Goal: Task Accomplishment & Management: Manage account settings

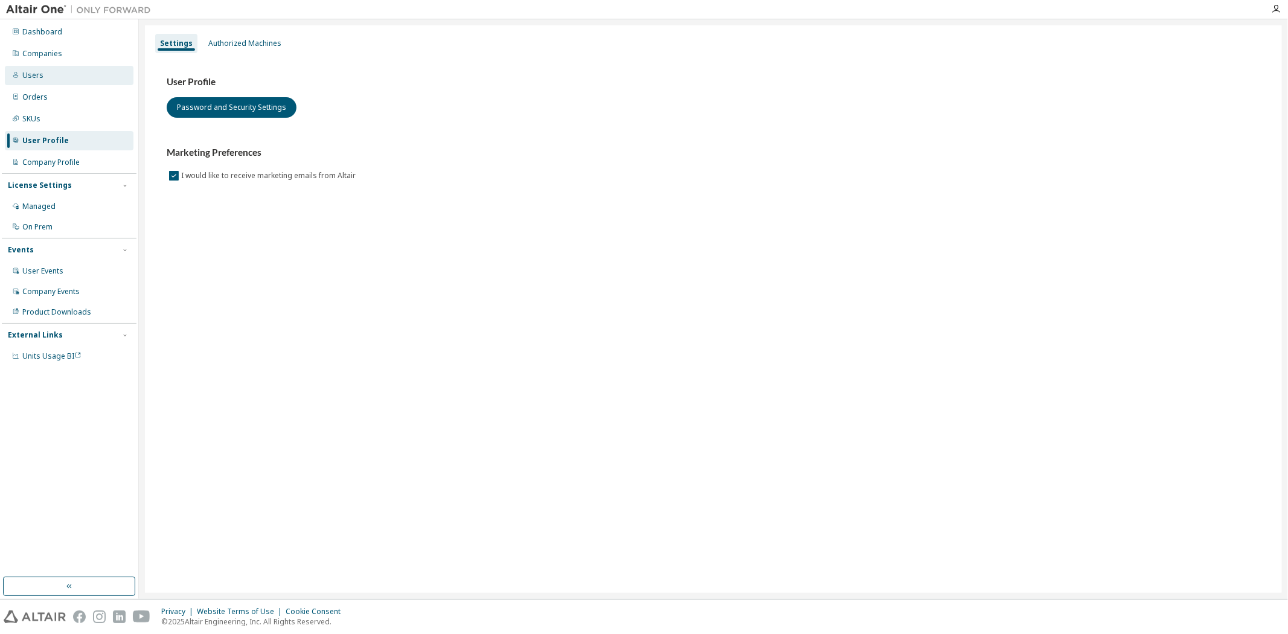
click at [59, 73] on div "Users" at bounding box center [69, 75] width 129 height 19
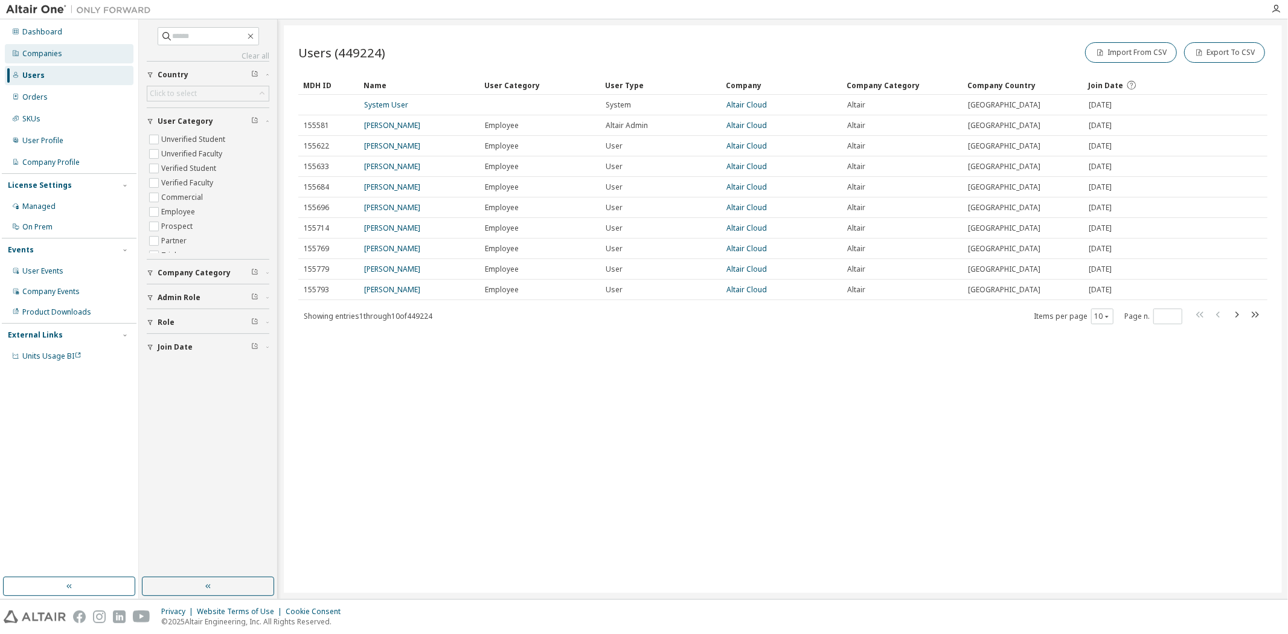
click at [59, 52] on div "Companies" at bounding box center [42, 54] width 40 height 10
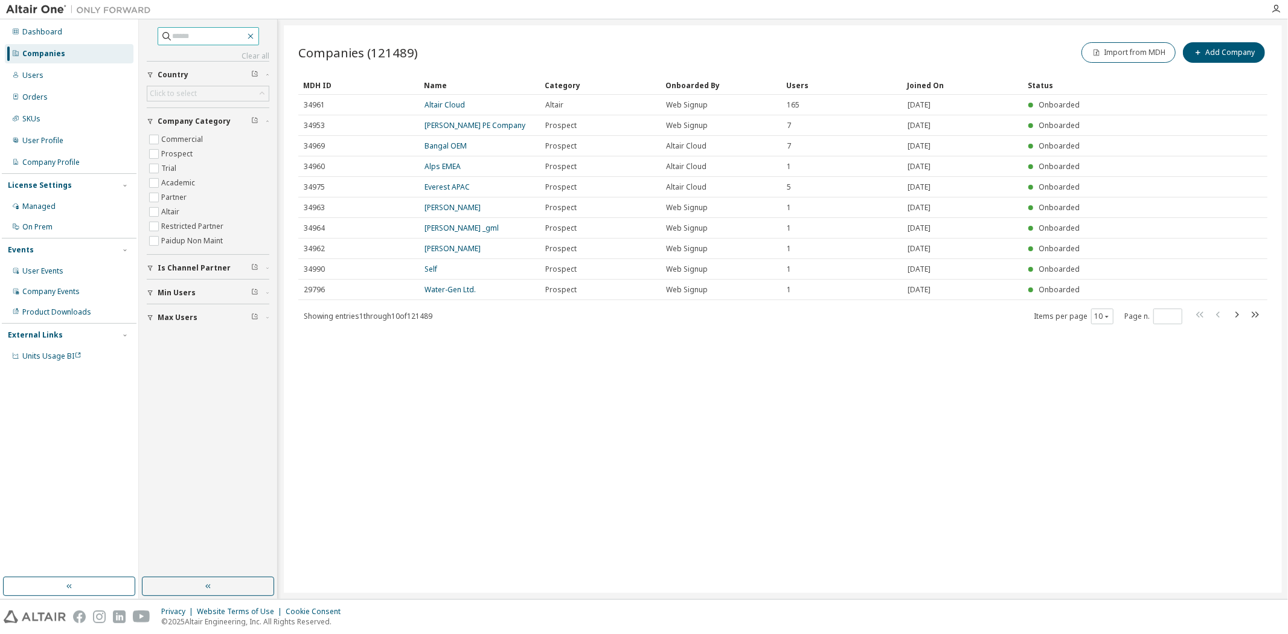
click at [255, 34] on icon "button" at bounding box center [251, 36] width 10 height 10
click at [207, 40] on input "text" at bounding box center [209, 36] width 72 height 12
type input "********"
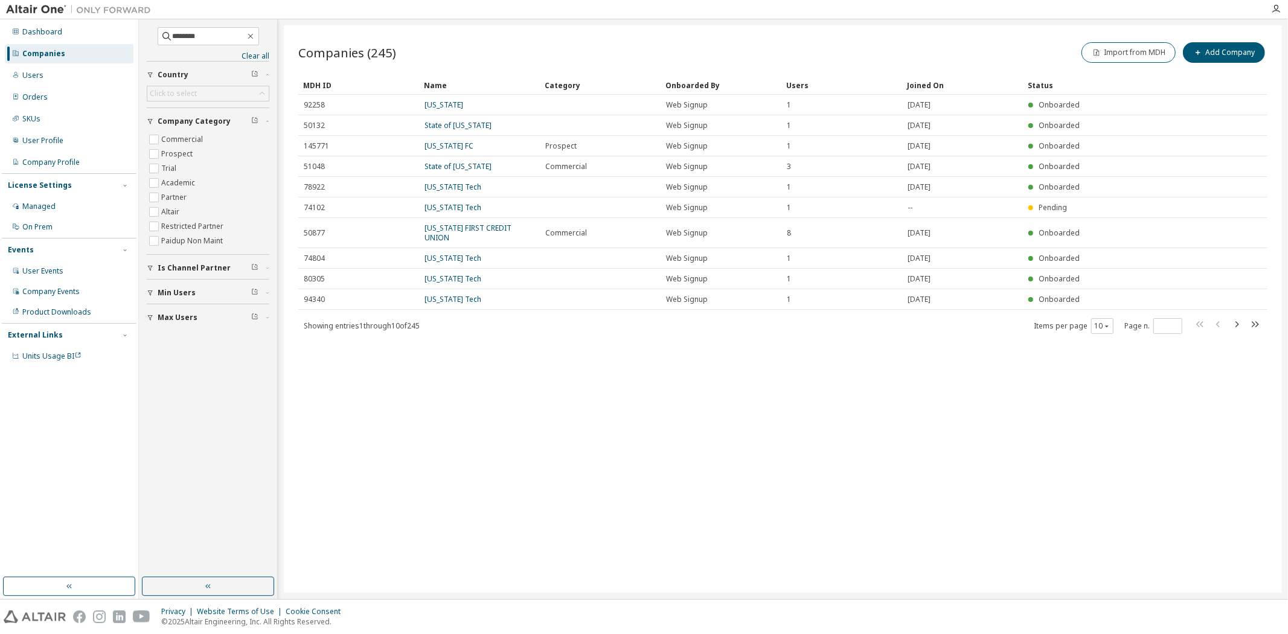
click at [792, 89] on div "Users" at bounding box center [841, 84] width 111 height 19
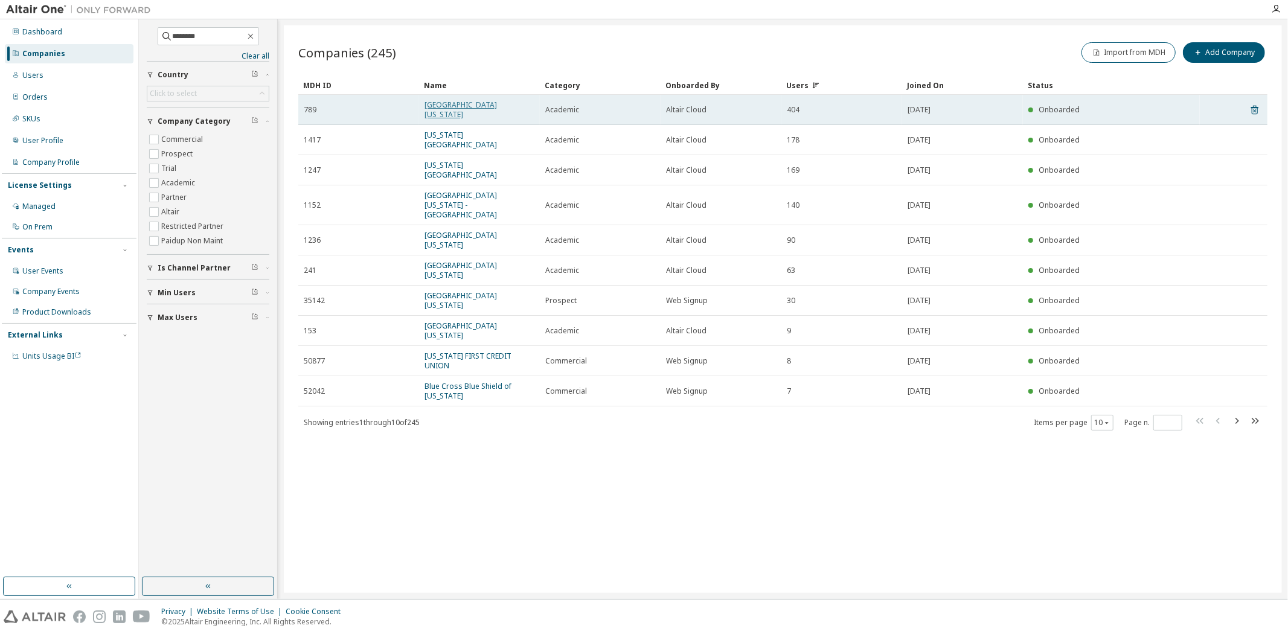
click at [471, 104] on link "[GEOGRAPHIC_DATA][US_STATE]" at bounding box center [461, 110] width 72 height 20
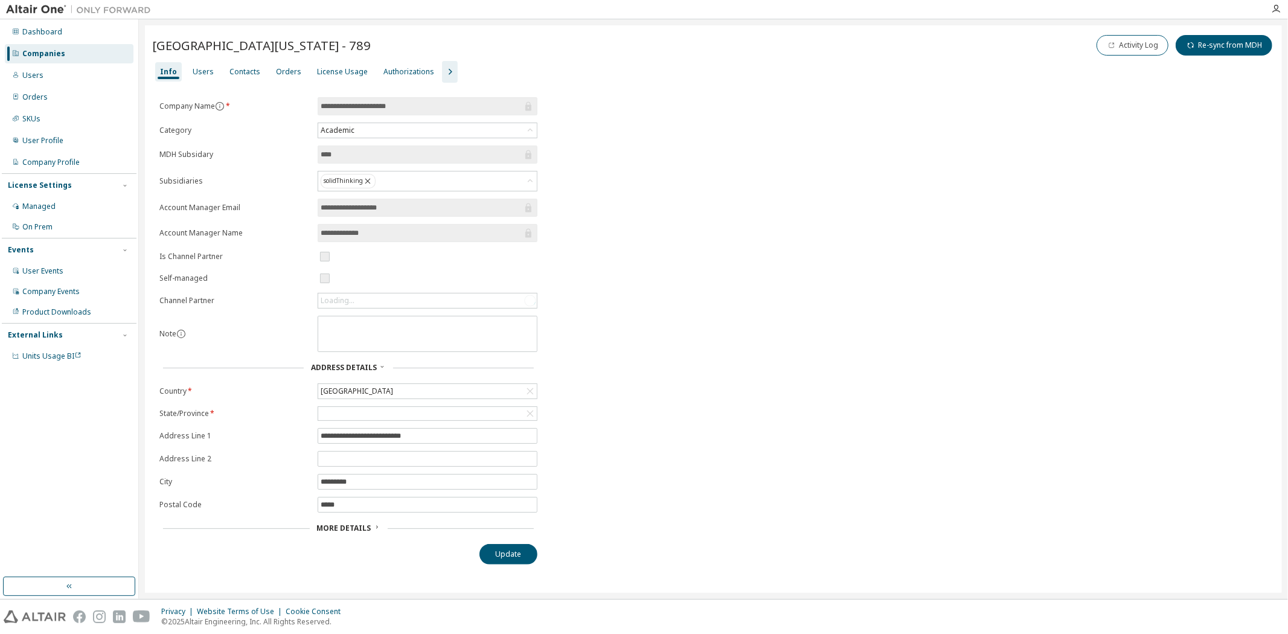
click at [443, 73] on icon "button" at bounding box center [450, 72] width 14 height 14
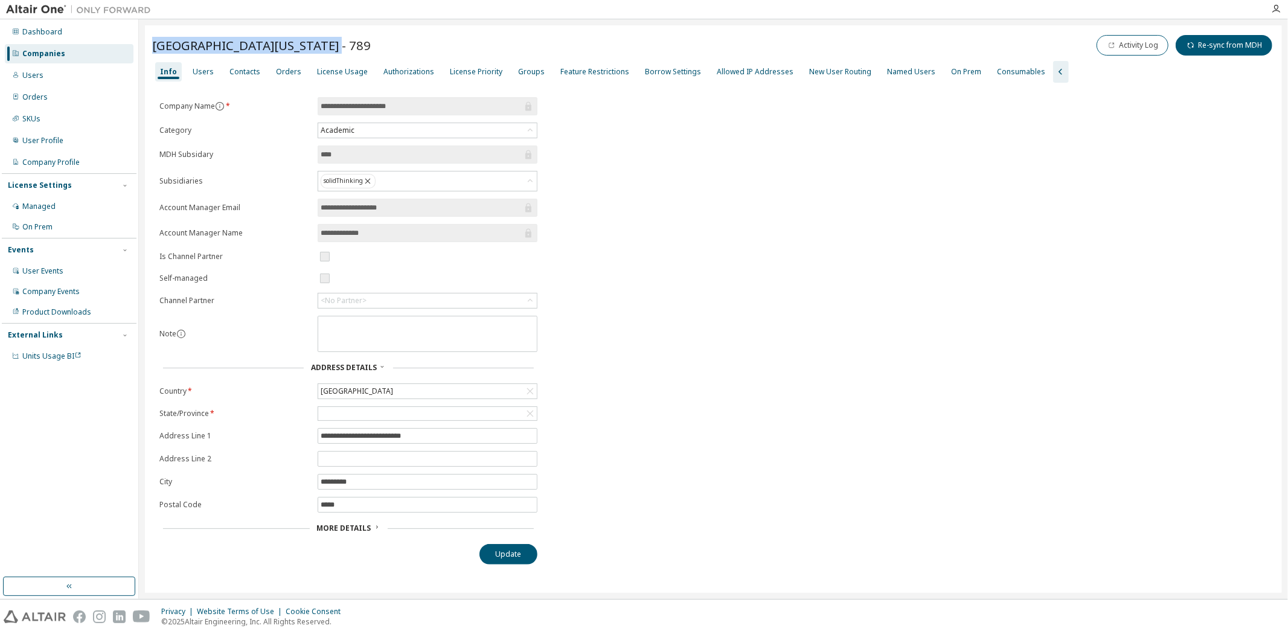
drag, startPoint x: 152, startPoint y: 46, endPoint x: 329, endPoint y: 45, distance: 176.9
click at [329, 45] on div "[GEOGRAPHIC_DATA][US_STATE] - 789 Activity Log Re-sync from MDH" at bounding box center [713, 45] width 1123 height 25
click at [297, 49] on span "[GEOGRAPHIC_DATA][US_STATE] - 789" at bounding box center [261, 45] width 219 height 17
click at [518, 73] on div "Groups" at bounding box center [531, 72] width 27 height 10
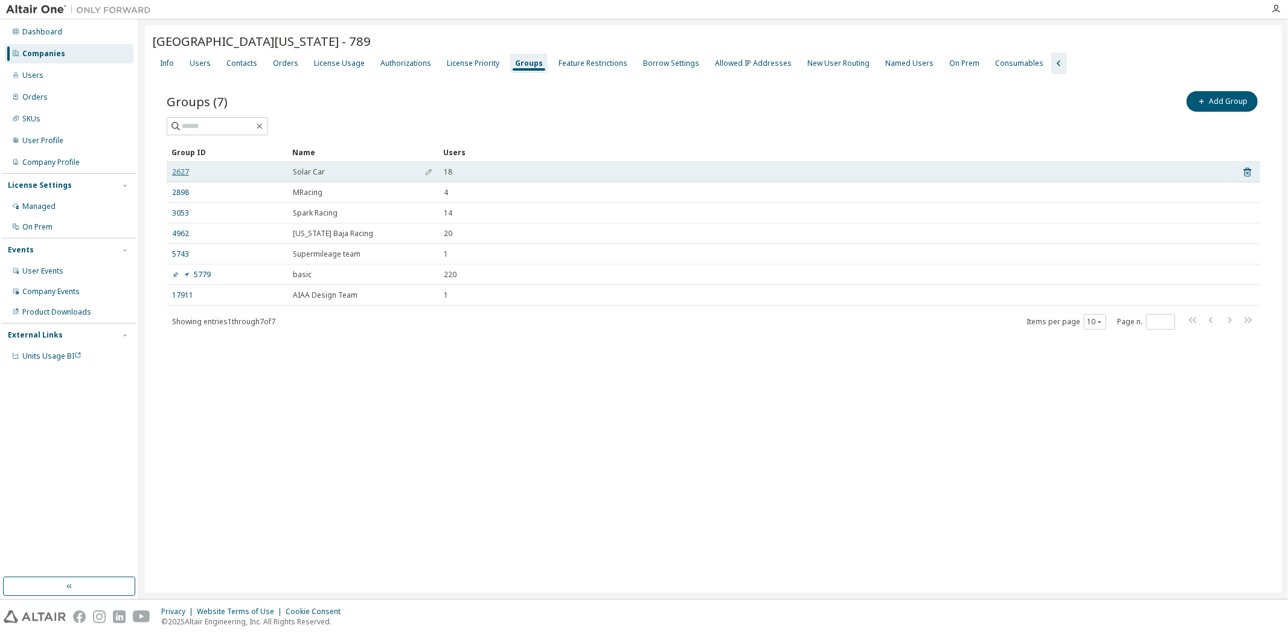
click at [179, 175] on link "2627" at bounding box center [180, 172] width 17 height 10
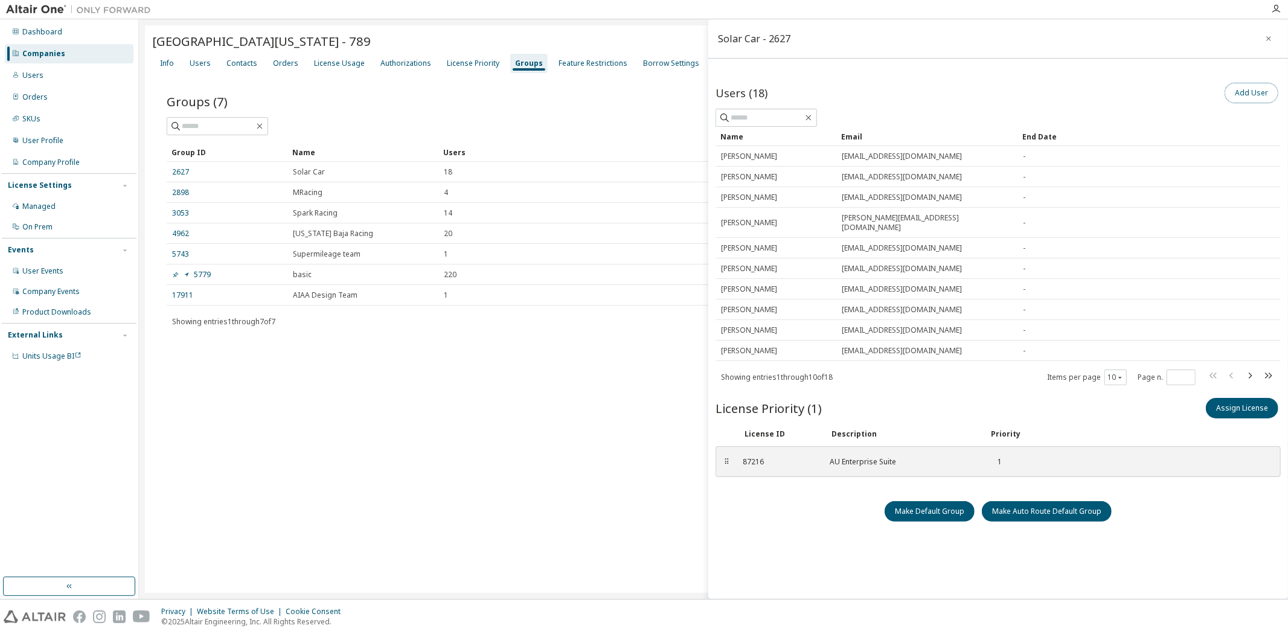
click at [1246, 94] on button "Add User" at bounding box center [1252, 93] width 54 height 21
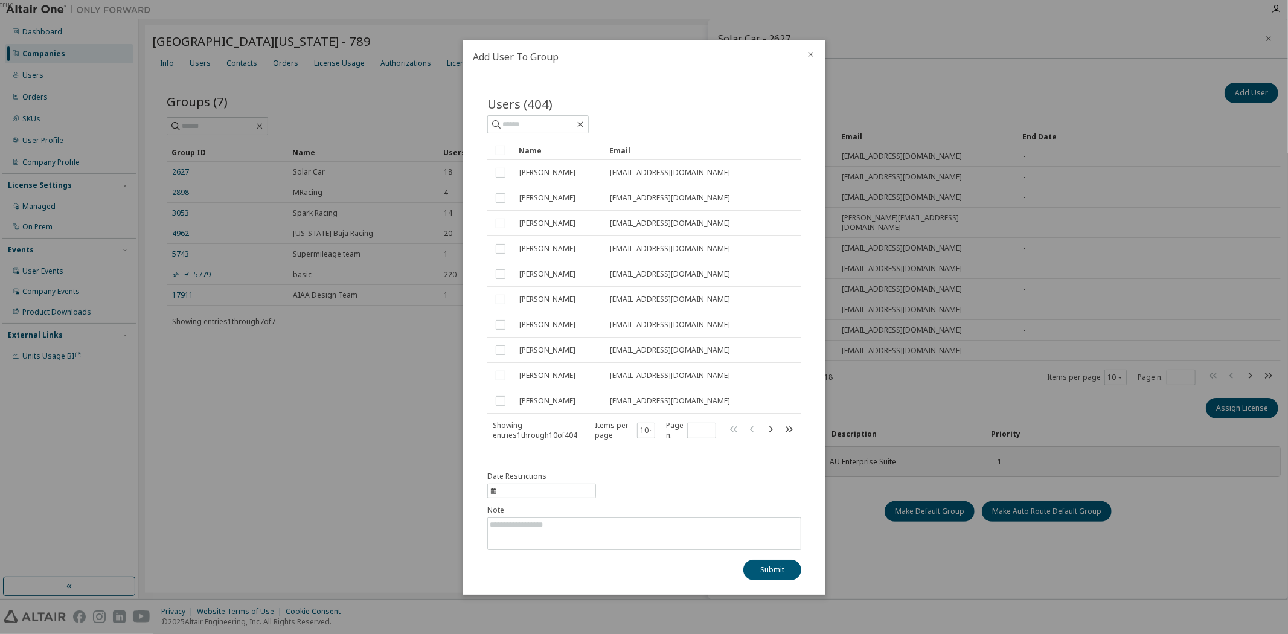
click at [810, 54] on icon "close" at bounding box center [810, 53] width 5 height 5
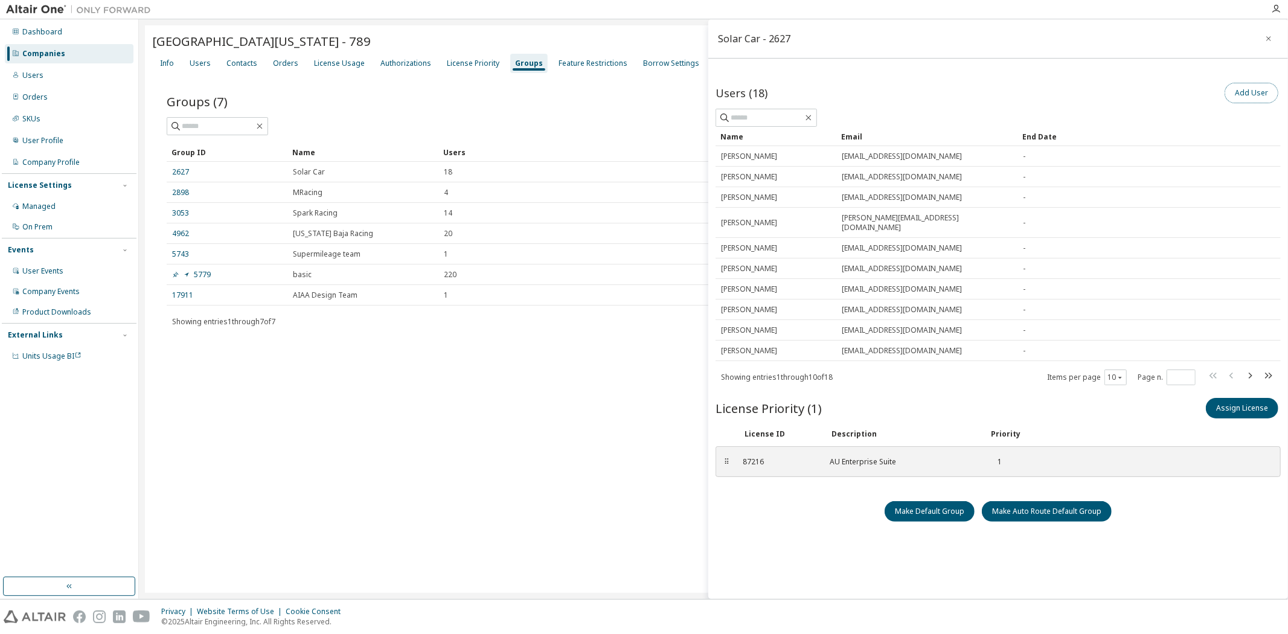
click at [1234, 95] on button "Add User" at bounding box center [1252, 93] width 54 height 21
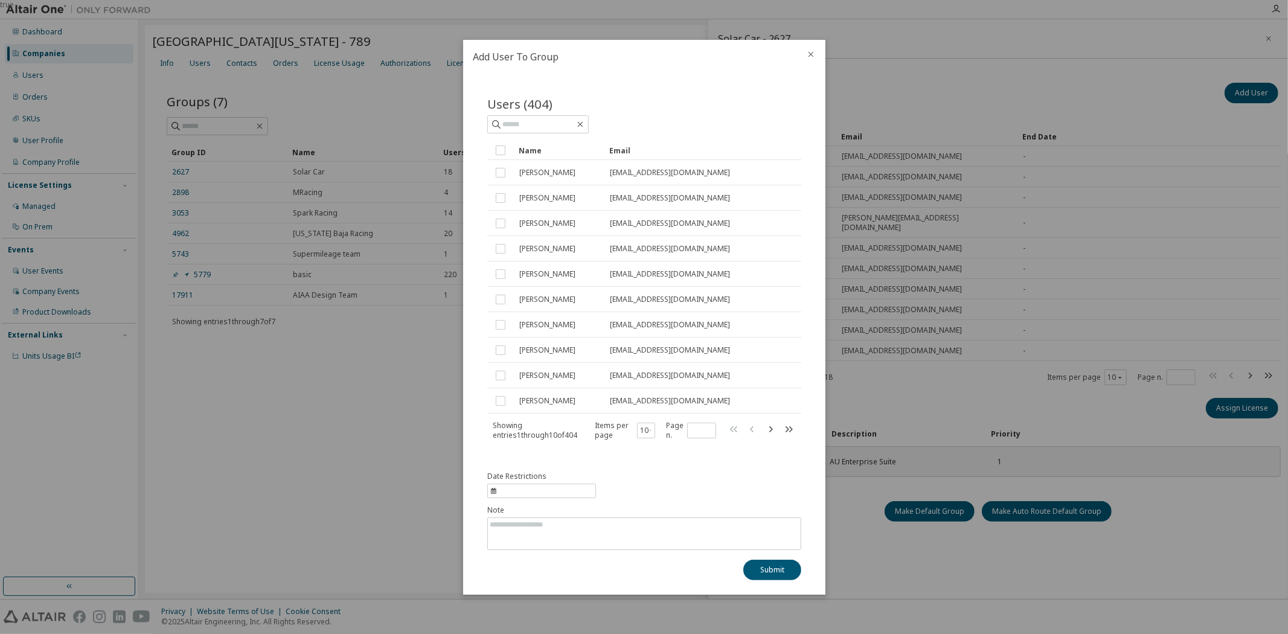
click at [345, 389] on div "true" at bounding box center [644, 317] width 1288 height 634
click at [803, 57] on div at bounding box center [811, 55] width 29 height 31
click at [813, 53] on icon "close" at bounding box center [811, 55] width 10 height 10
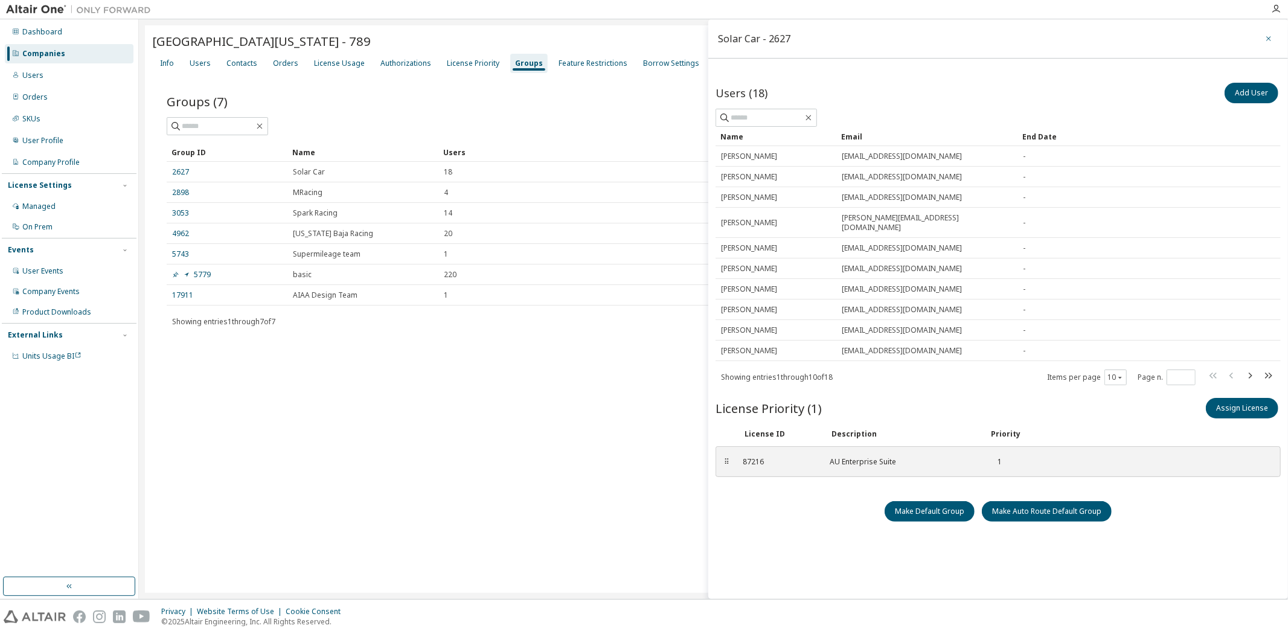
click at [1269, 39] on icon "button" at bounding box center [1269, 39] width 8 height 10
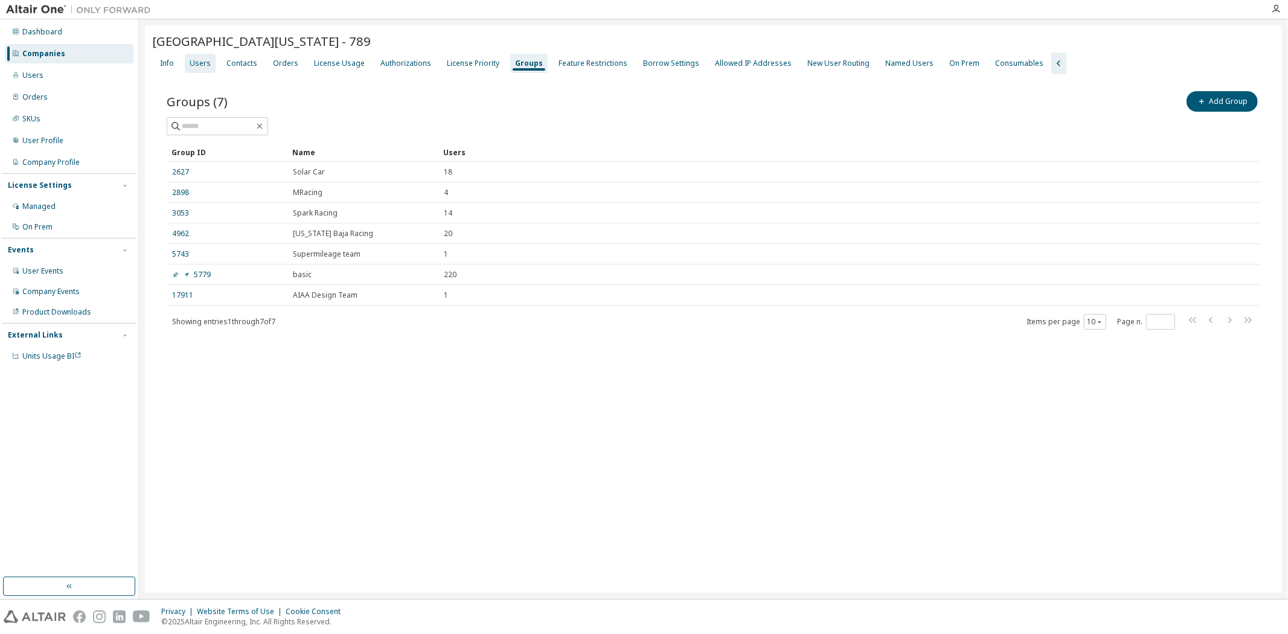
click at [197, 67] on div "Users" at bounding box center [200, 64] width 21 height 10
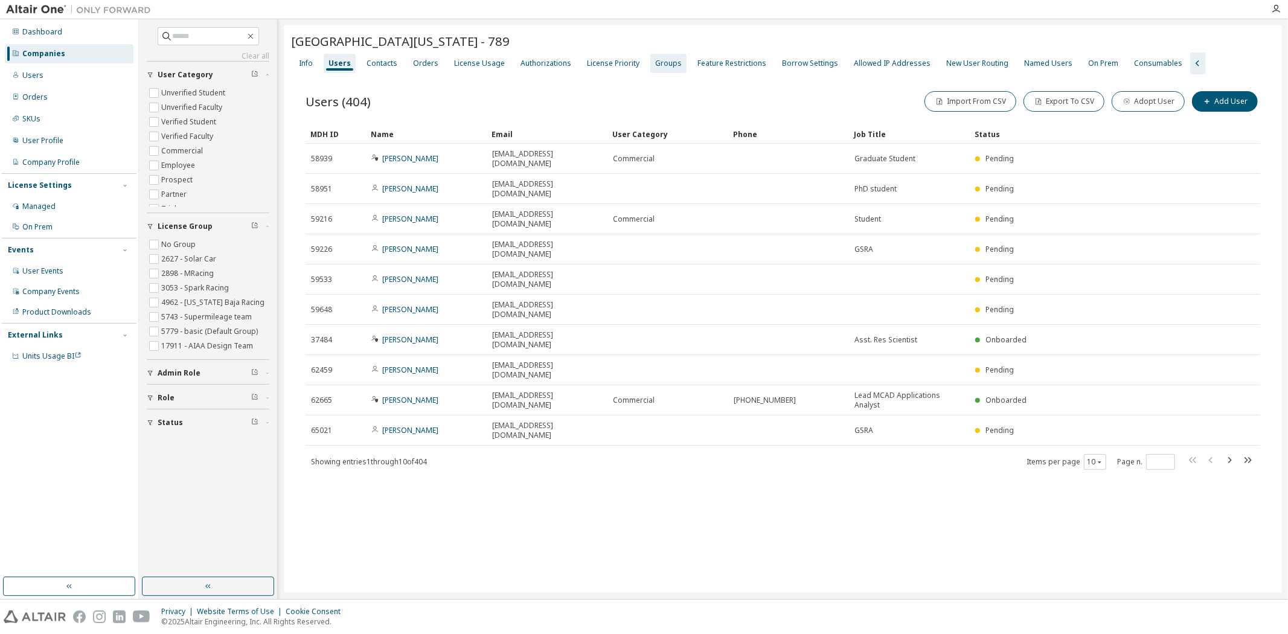
click at [655, 59] on div "Groups" at bounding box center [668, 64] width 27 height 10
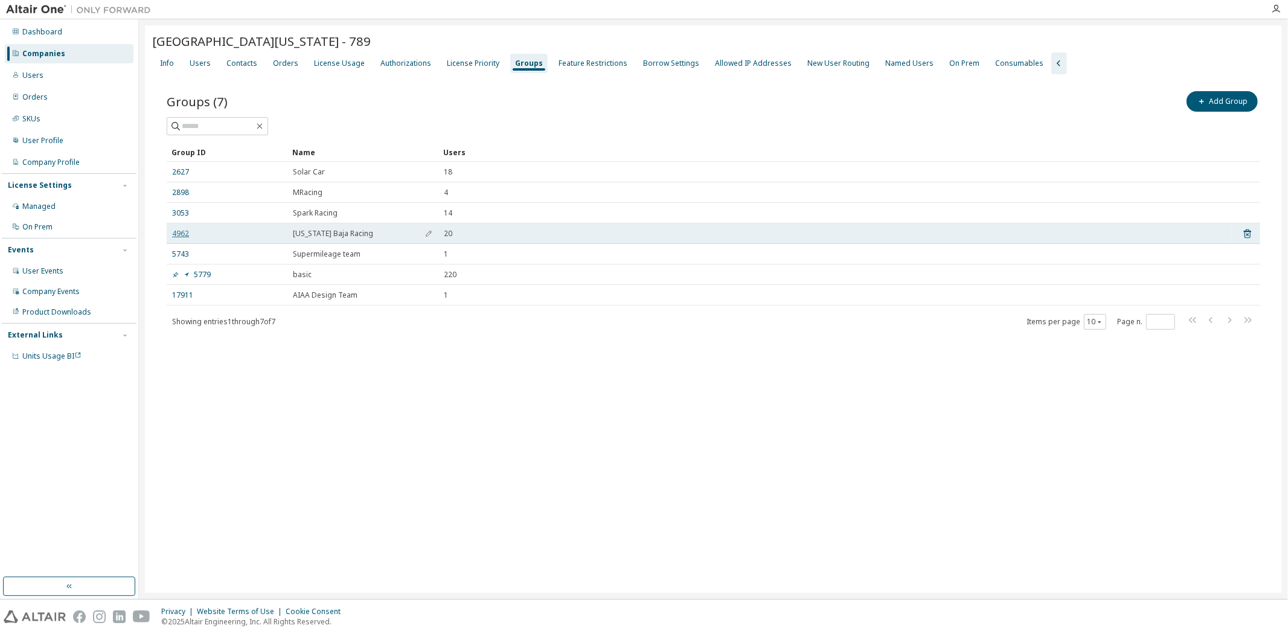
click at [179, 233] on link "4962" at bounding box center [180, 234] width 17 height 10
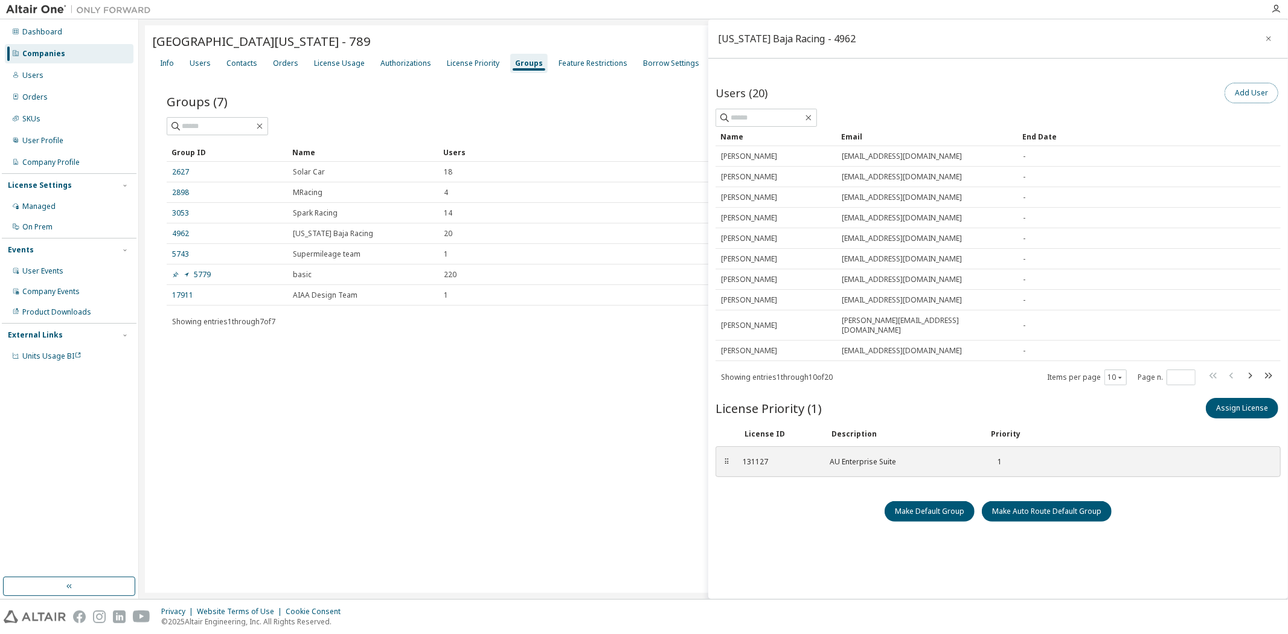
click at [1236, 91] on button "Add User" at bounding box center [1252, 93] width 54 height 21
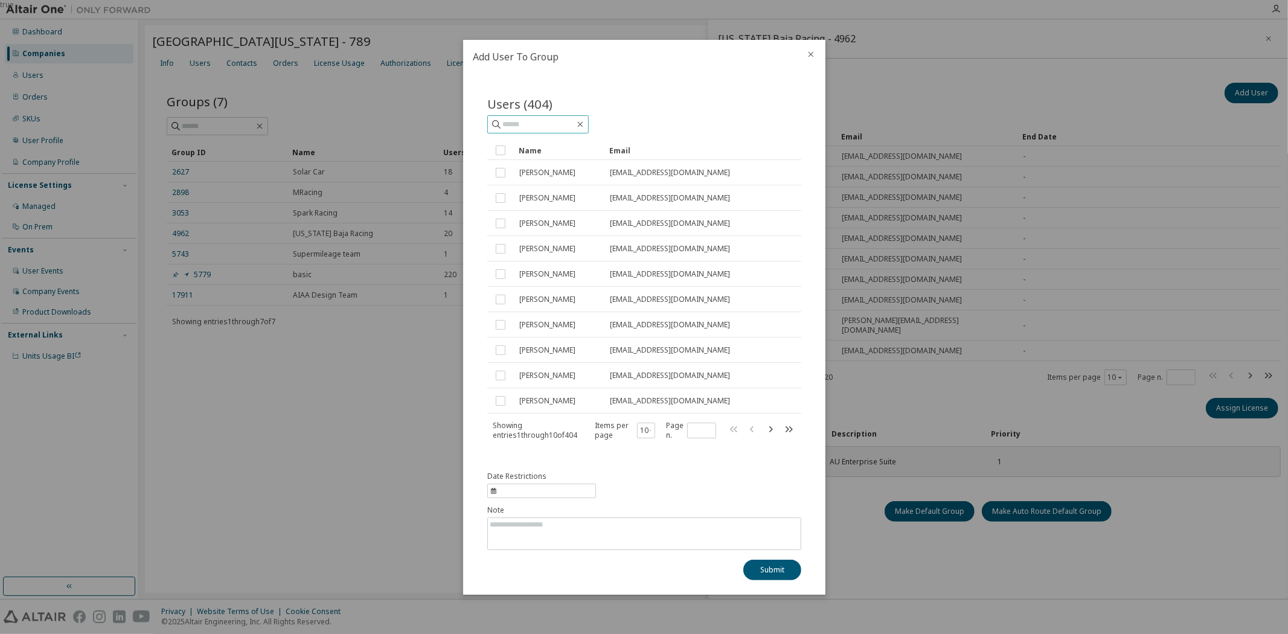
click at [529, 127] on input "text" at bounding box center [538, 124] width 72 height 12
click at [810, 56] on icon "close" at bounding box center [811, 55] width 10 height 10
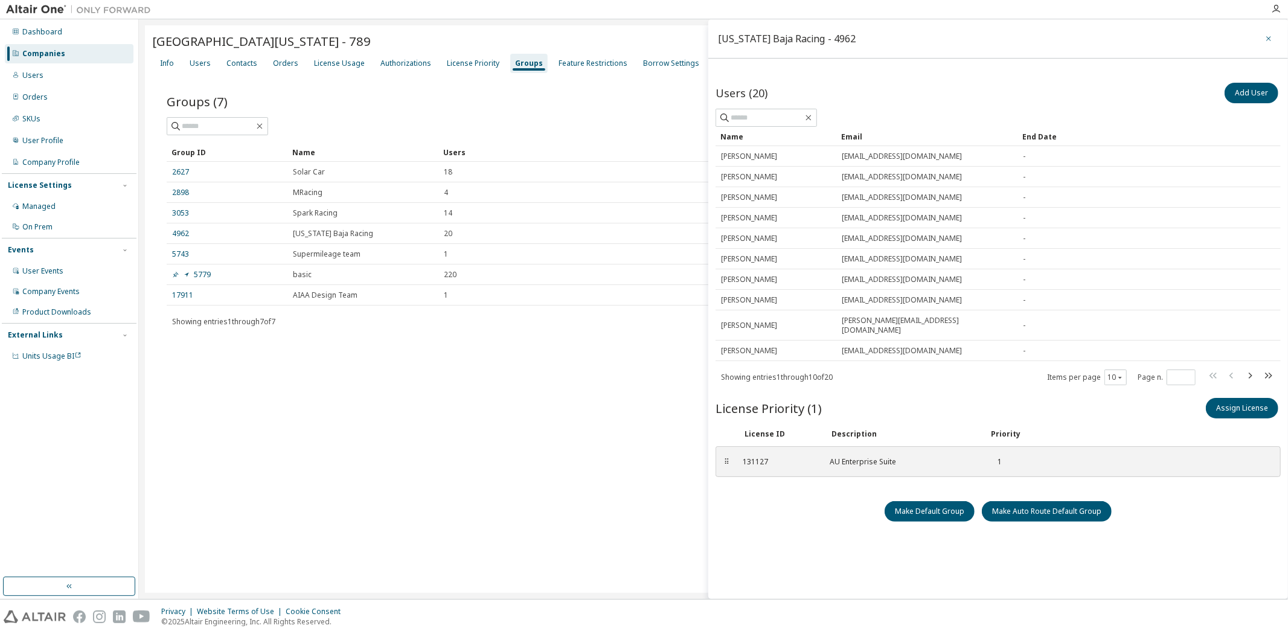
click at [1272, 43] on icon "button" at bounding box center [1269, 39] width 8 height 10
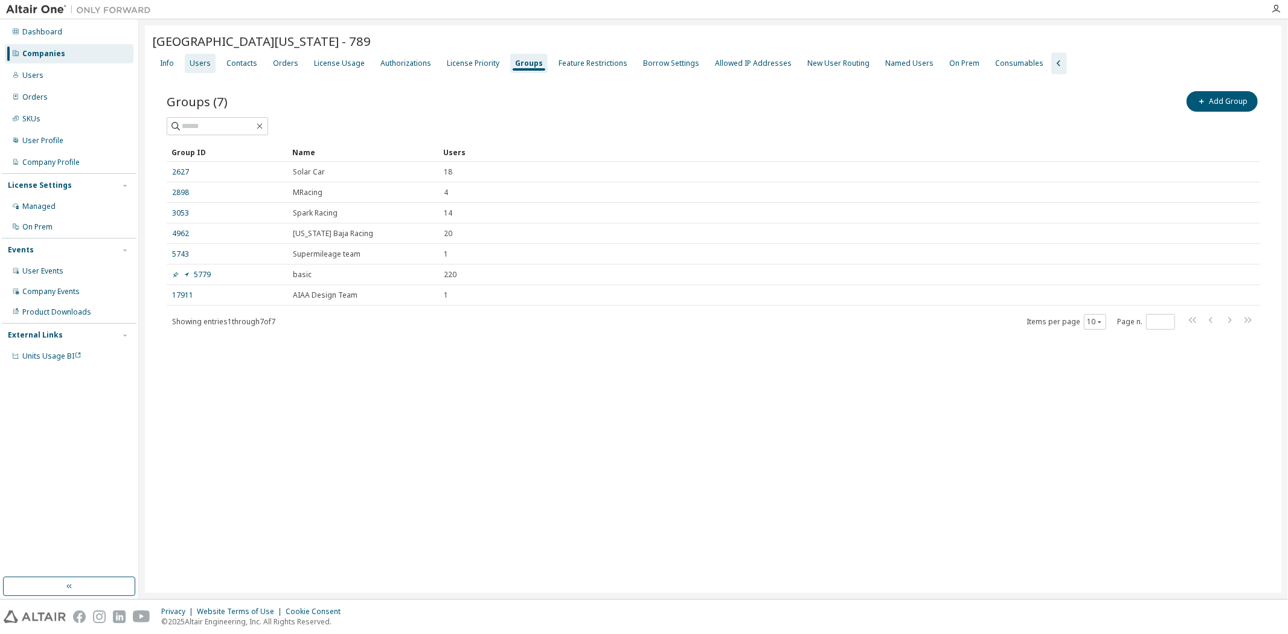
click at [208, 64] on div "Users" at bounding box center [200, 64] width 21 height 10
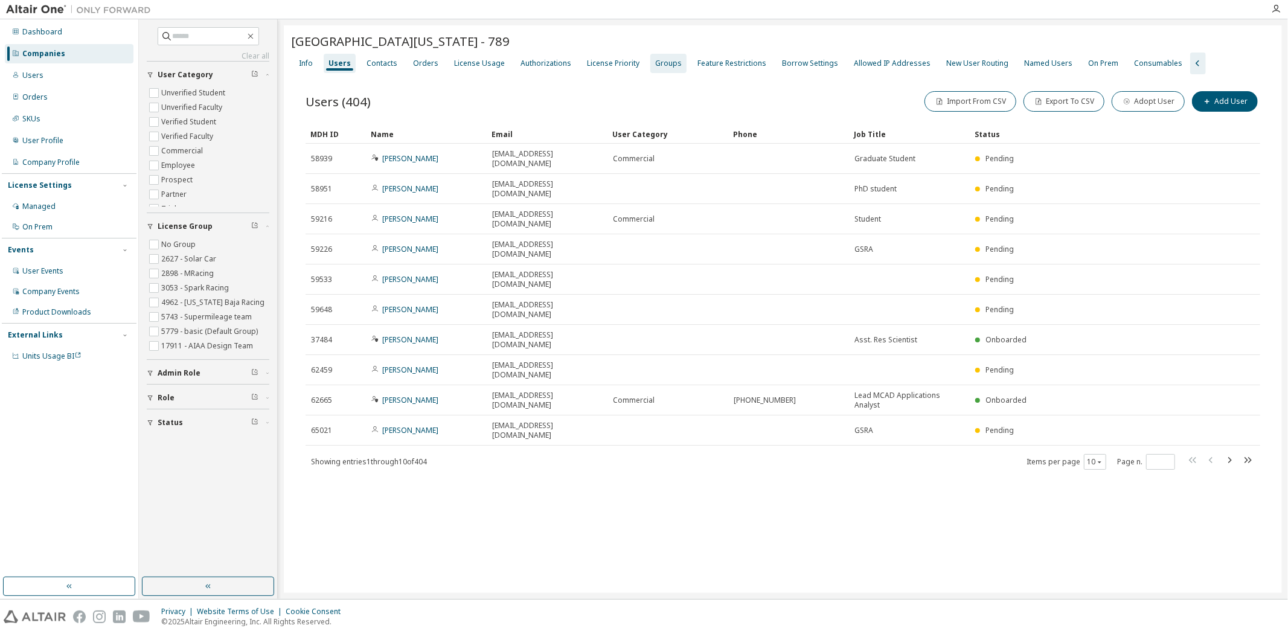
click at [655, 59] on div "Groups" at bounding box center [668, 64] width 27 height 10
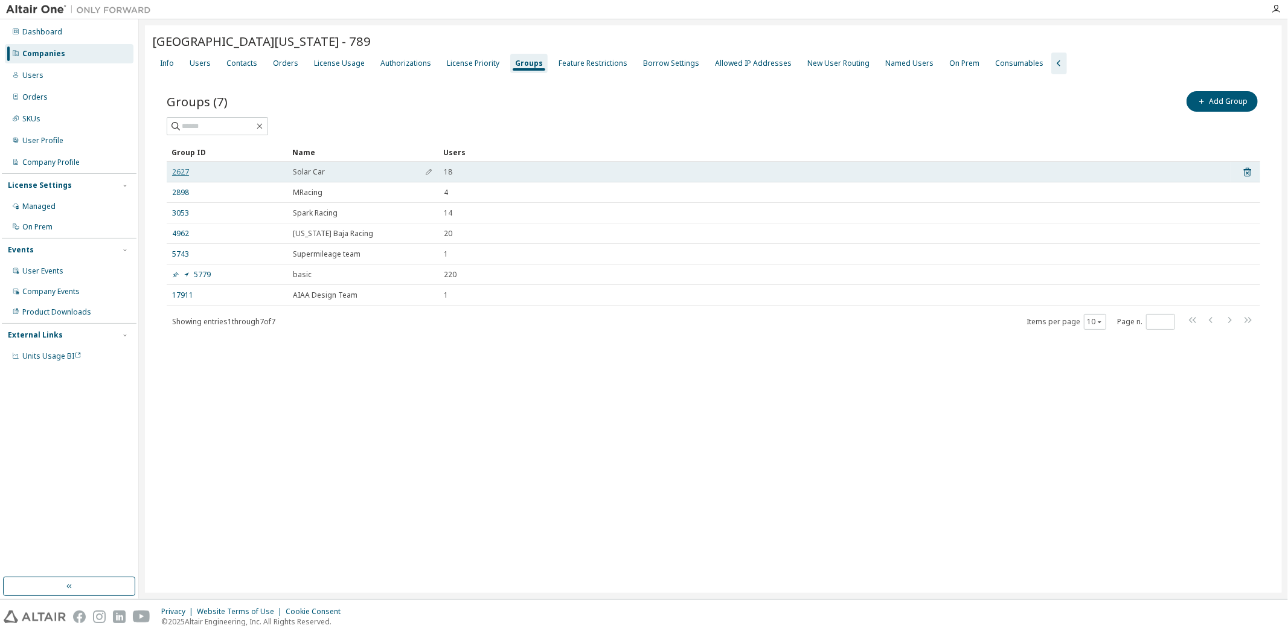
click at [179, 169] on link "2627" at bounding box center [180, 172] width 17 height 10
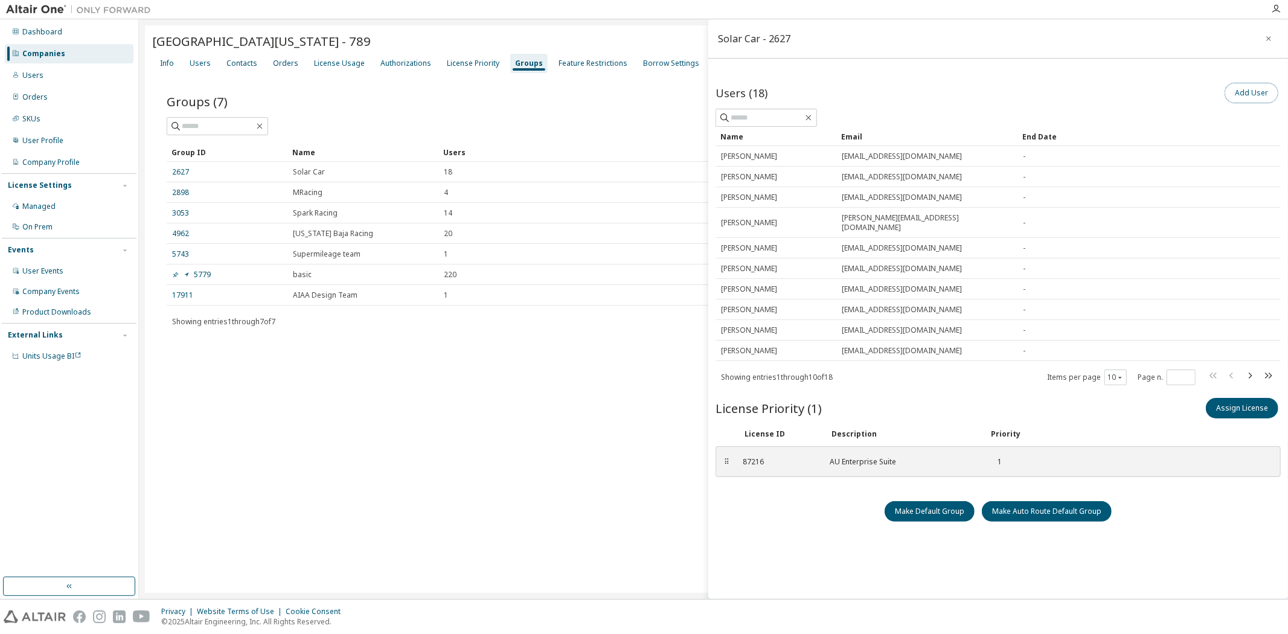
click at [1246, 91] on button "Add User" at bounding box center [1252, 93] width 54 height 21
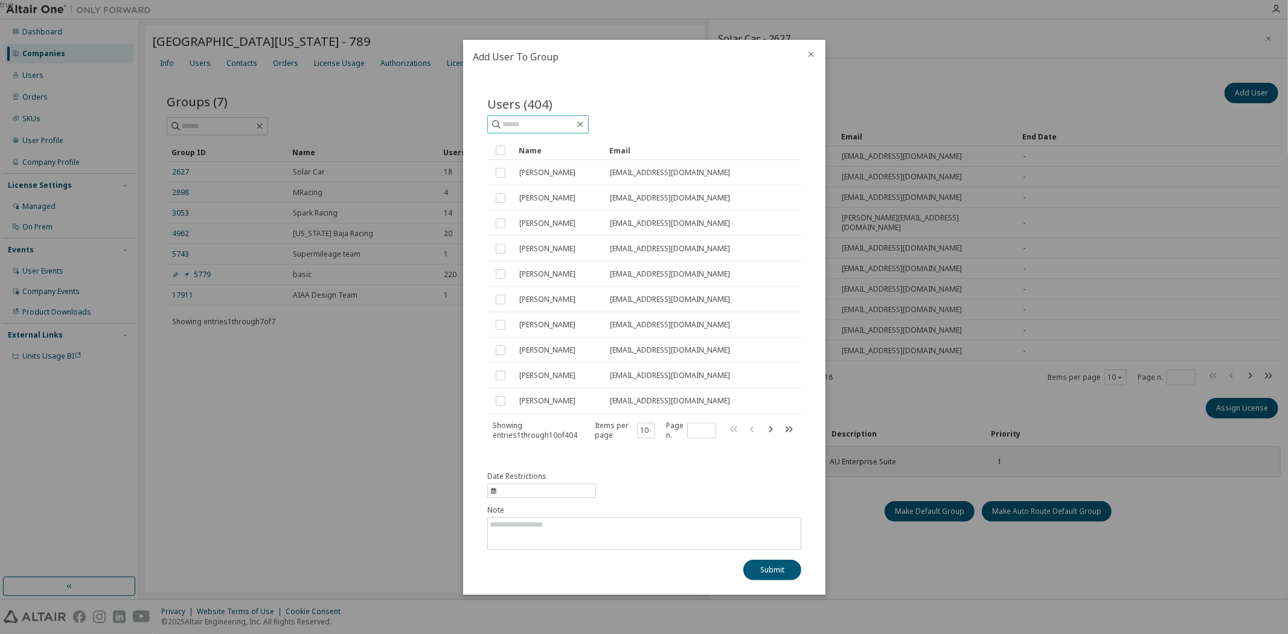
click at [548, 123] on input "text" at bounding box center [538, 124] width 72 height 12
click at [525, 482] on div "Date Restrictions" at bounding box center [541, 485] width 109 height 27
select select "*"
select select "****"
click at [659, 481] on div "Date Restrictions ******* ******** ***** ***** *** **** **** ****** ********* *…" at bounding box center [644, 526] width 314 height 109
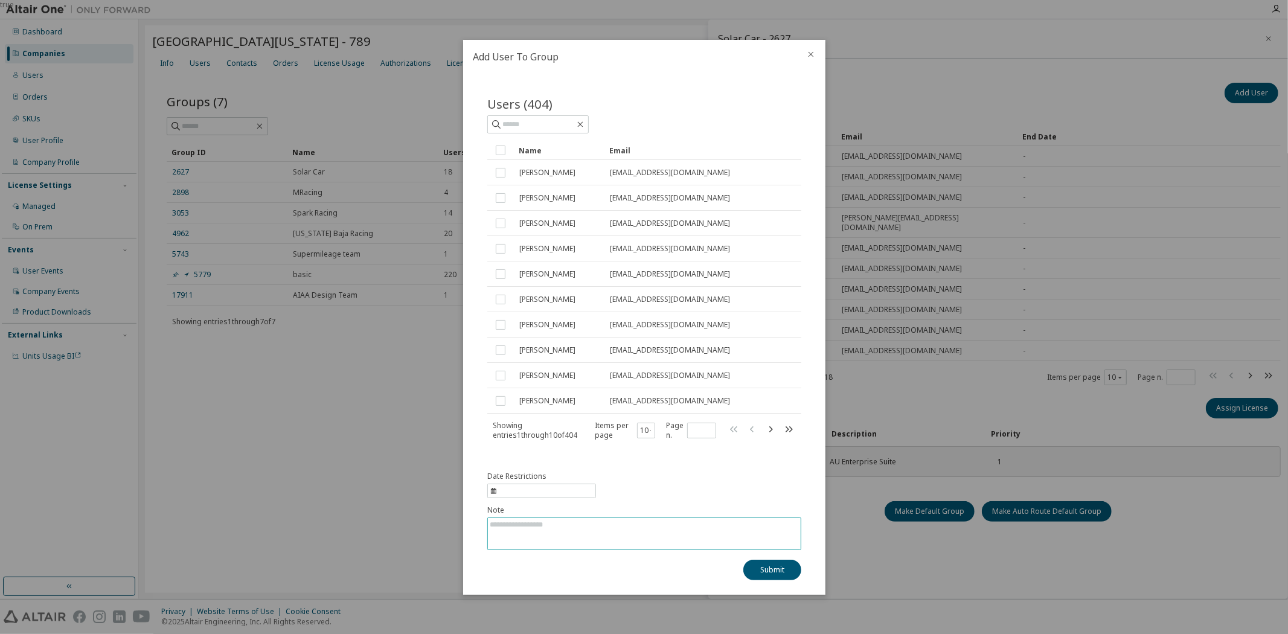
click at [553, 536] on textarea at bounding box center [644, 533] width 313 height 31
click at [541, 479] on span "Date Restrictions" at bounding box center [516, 477] width 59 height 10
select select "*"
select select "****"
click at [702, 483] on div "Date Restrictions ******* ******** ***** ***** *** **** **** ****** ********* *…" at bounding box center [644, 526] width 314 height 109
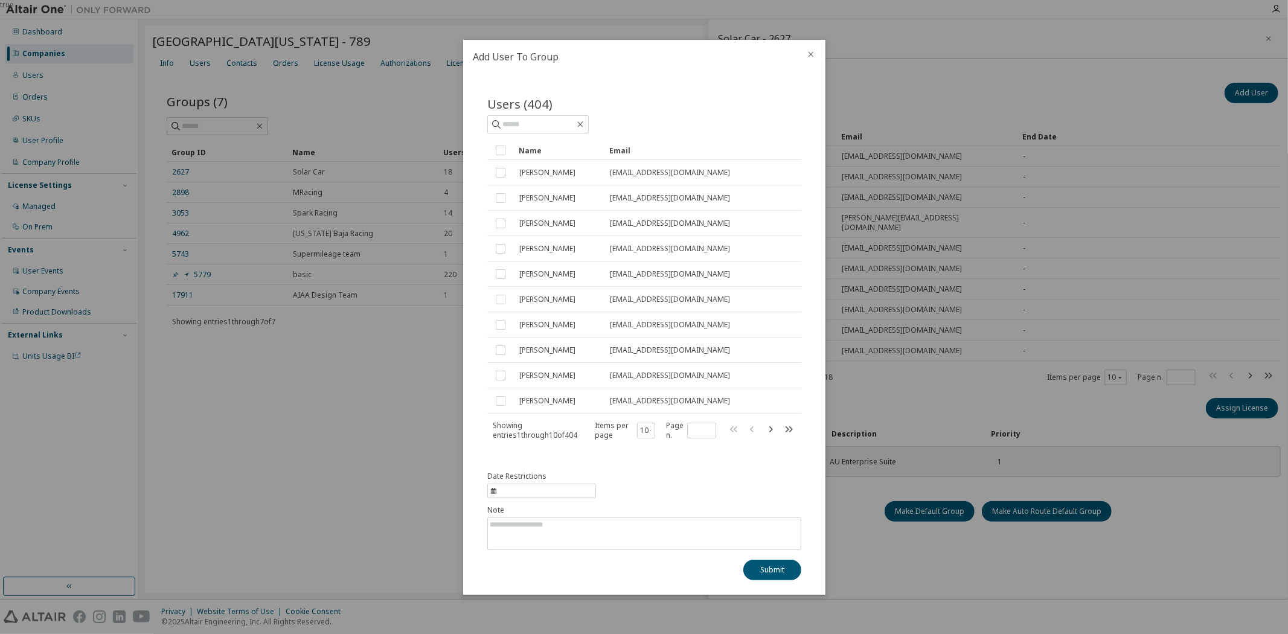
click at [811, 54] on icon "close" at bounding box center [810, 53] width 5 height 5
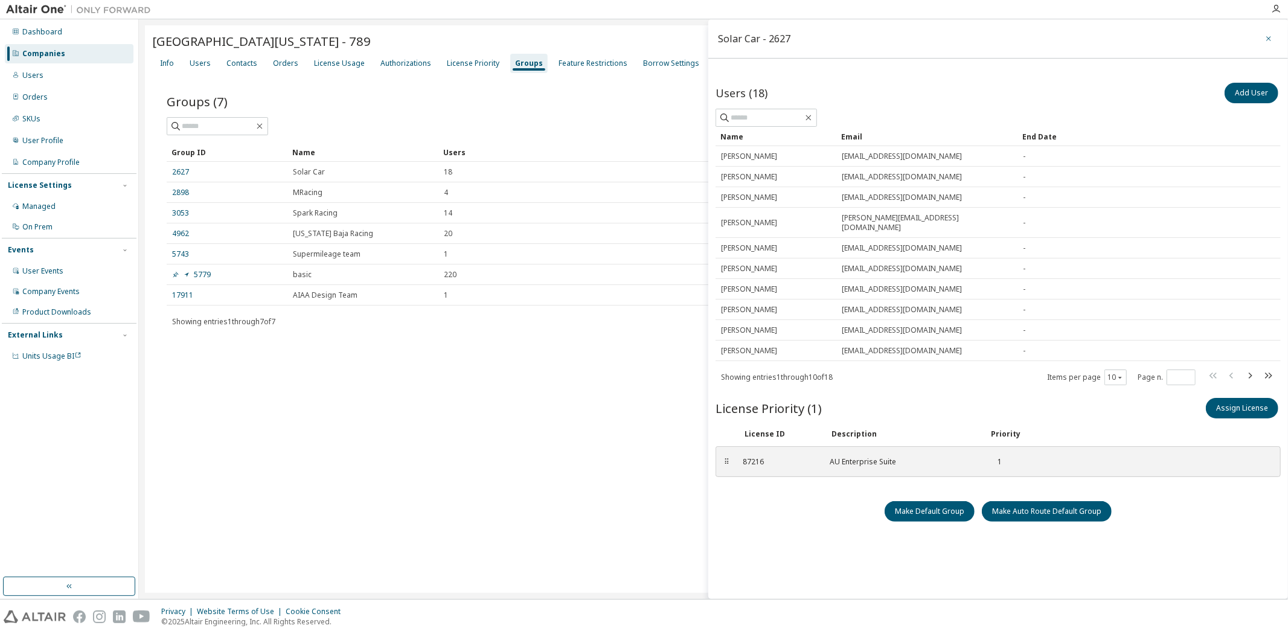
click at [1264, 40] on button "button" at bounding box center [1268, 38] width 19 height 19
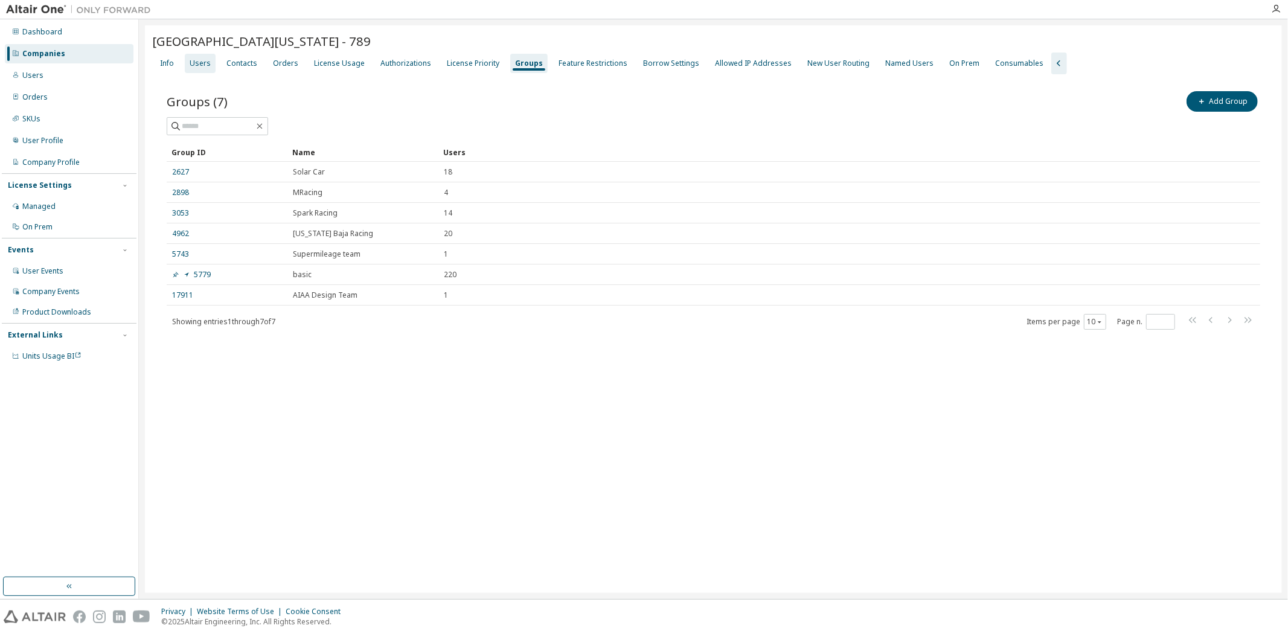
click at [188, 71] on div "Users" at bounding box center [200, 63] width 31 height 19
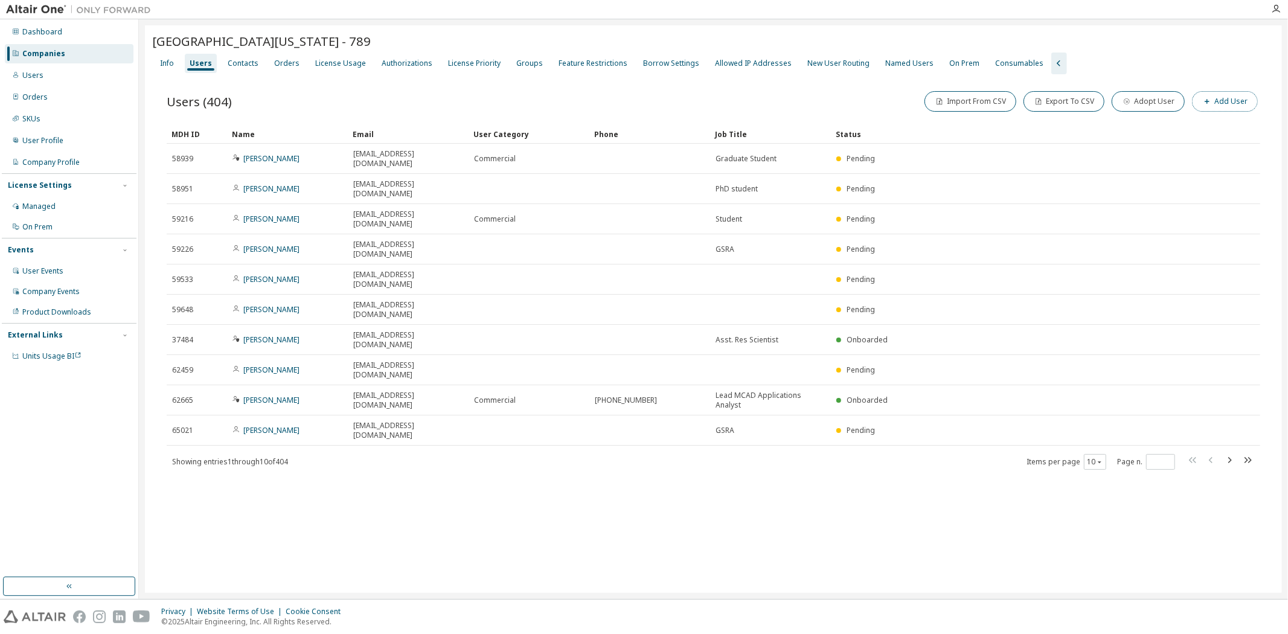
click at [1223, 101] on button "Add User" at bounding box center [1225, 101] width 66 height 21
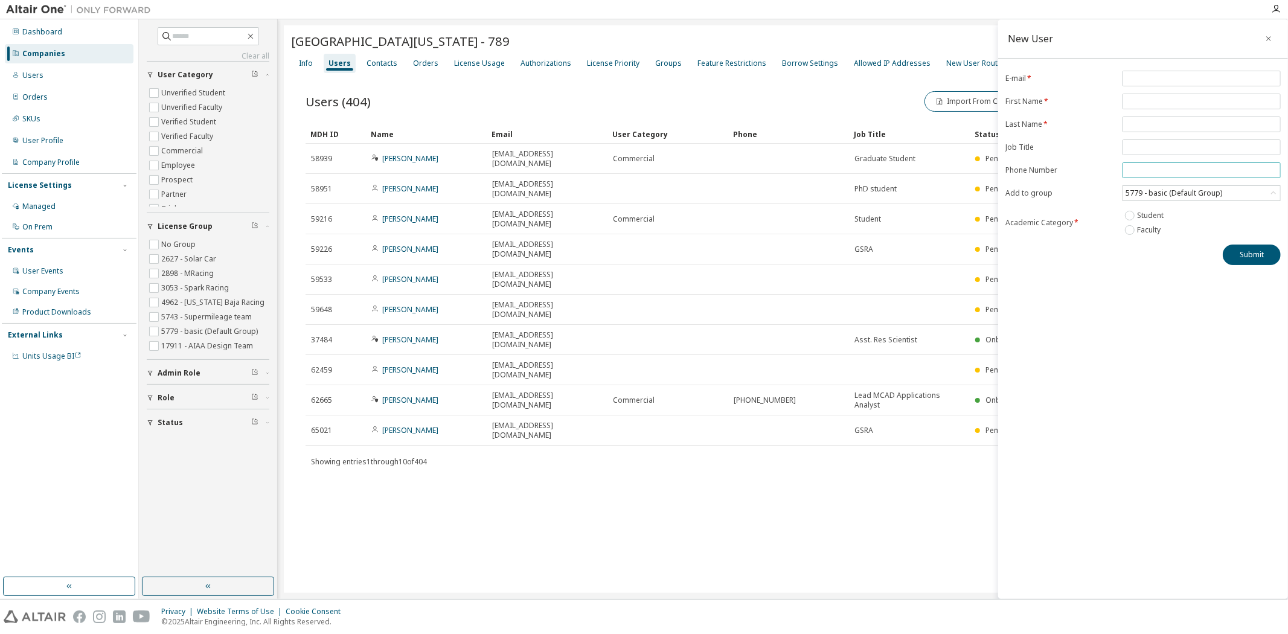
click at [1149, 171] on input "tel" at bounding box center [1202, 170] width 152 height 10
click at [1156, 196] on div "5779 - basic (Default Group)" at bounding box center [1174, 193] width 100 height 13
click at [1114, 210] on form "E-mail * First Name * Last Name * Job Title Phone Number Add to group 5779 - ba…" at bounding box center [1142, 154] width 275 height 167
click at [1265, 40] on icon "button" at bounding box center [1269, 39] width 8 height 10
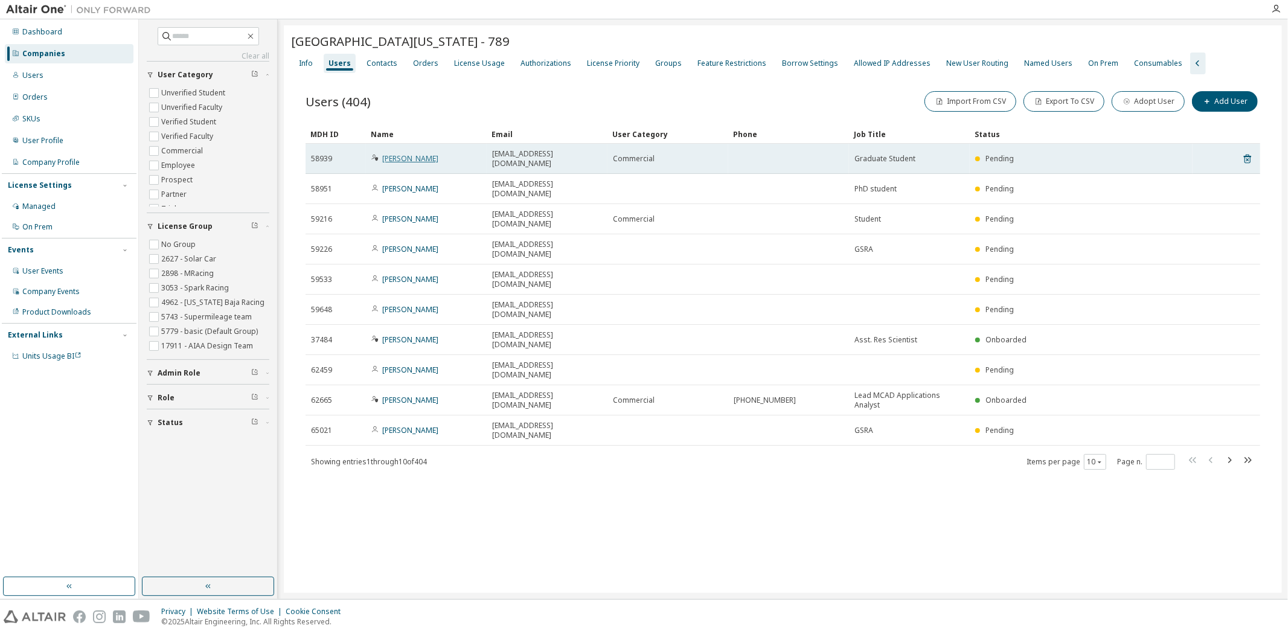
click at [409, 155] on link "[PERSON_NAME]" at bounding box center [410, 158] width 56 height 10
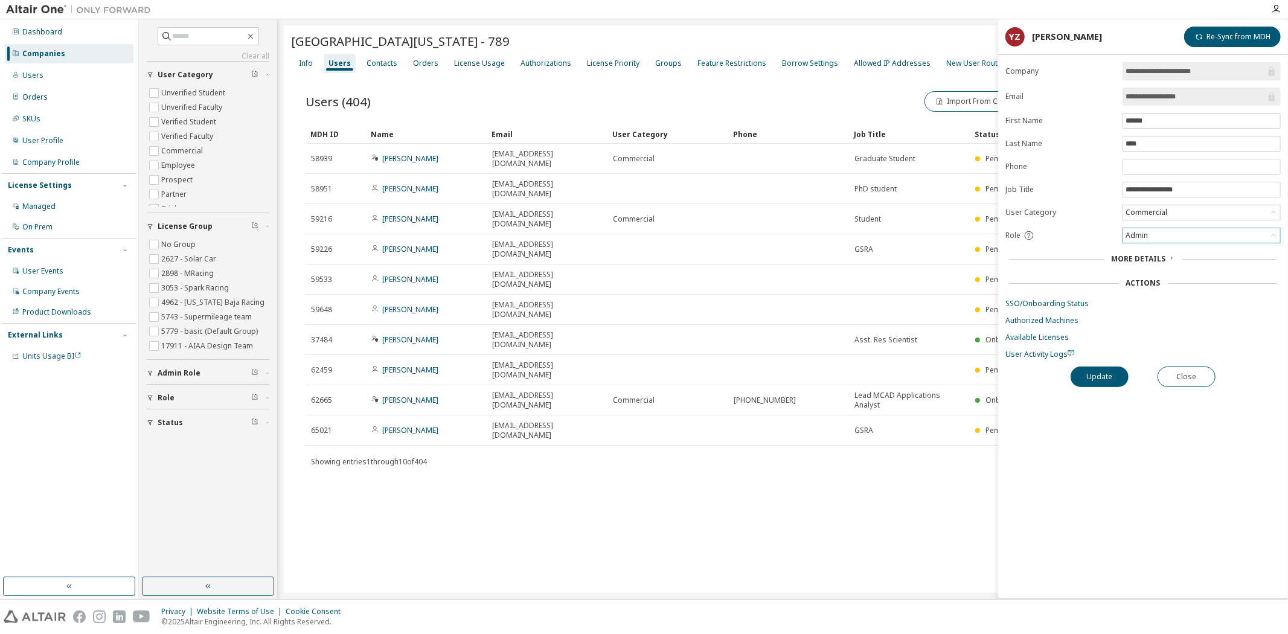
click at [1157, 236] on div "Admin" at bounding box center [1201, 235] width 157 height 14
click at [914, 438] on div "[GEOGRAPHIC_DATA][US_STATE] - 789 Clear Load Save Save As Field Operator Value …" at bounding box center [783, 309] width 998 height 568
click at [432, 80] on div "Users (404) Import From CSV Export To CSV Adopt User Add User Clear Load Save S…" at bounding box center [783, 288] width 984 height 428
click at [336, 59] on div "Users" at bounding box center [340, 64] width 22 height 10
click at [1199, 374] on button "Close" at bounding box center [1187, 377] width 58 height 21
